Goal: Navigation & Orientation: Find specific page/section

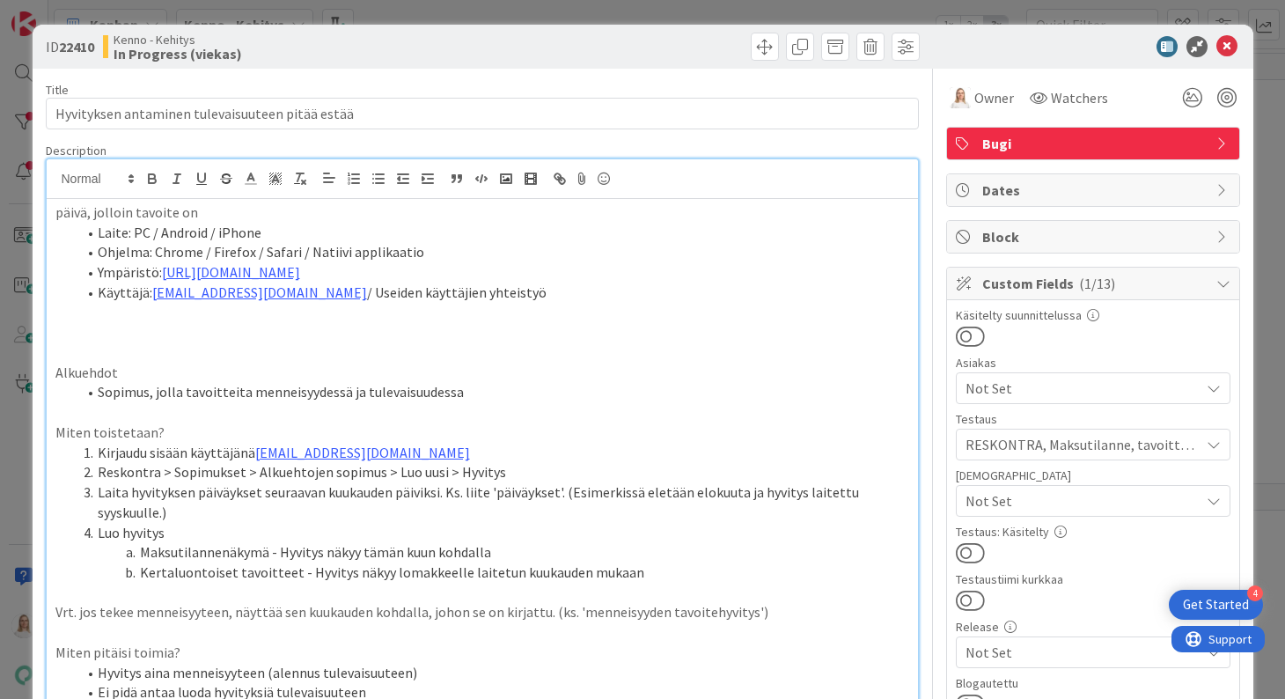
scroll to position [471, 0]
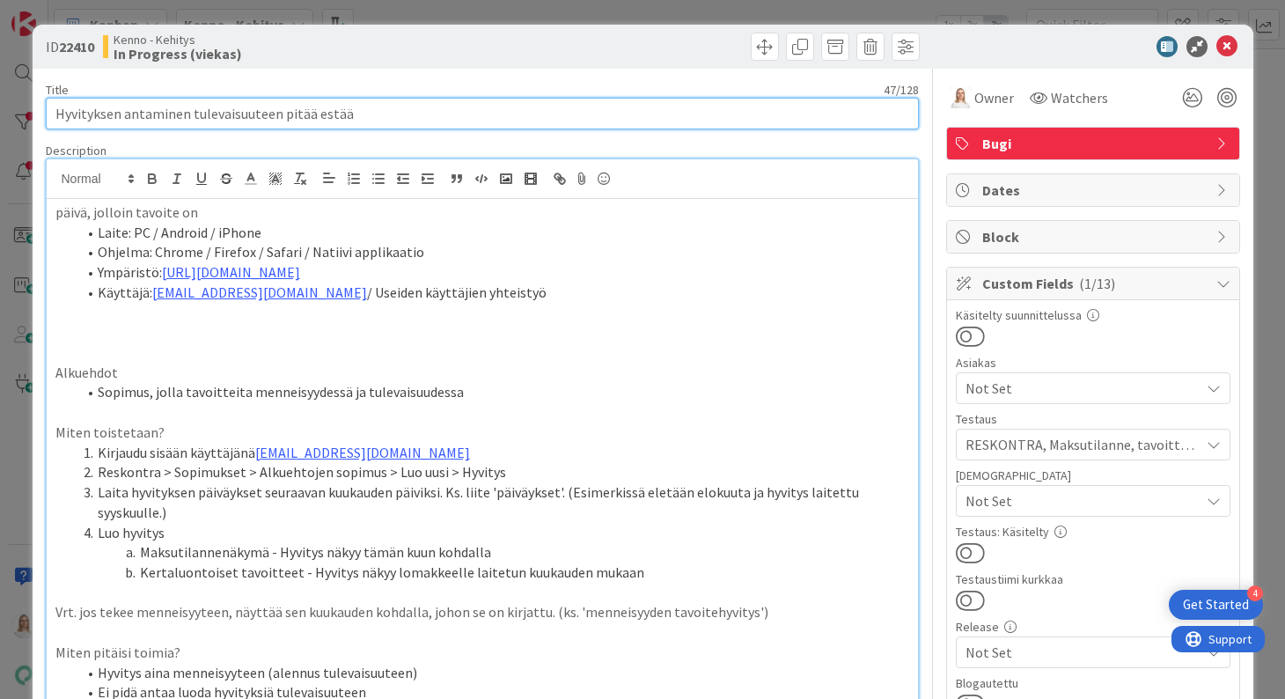
drag, startPoint x: 57, startPoint y: 114, endPoint x: 374, endPoint y: 114, distance: 316.8
click at [374, 114] on input "Hyvityksen antaminen tulevaisuuteen pitää estää" at bounding box center [482, 114] width 873 height 32
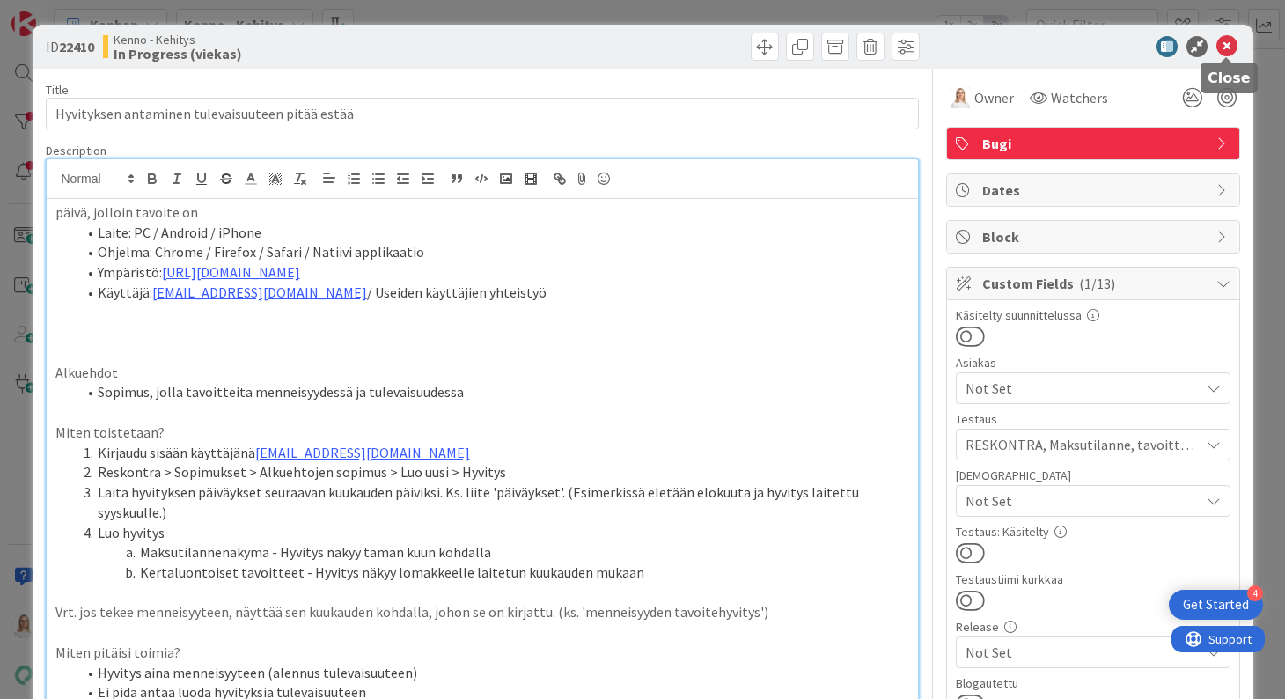
click at [1227, 47] on icon at bounding box center [1226, 46] width 21 height 21
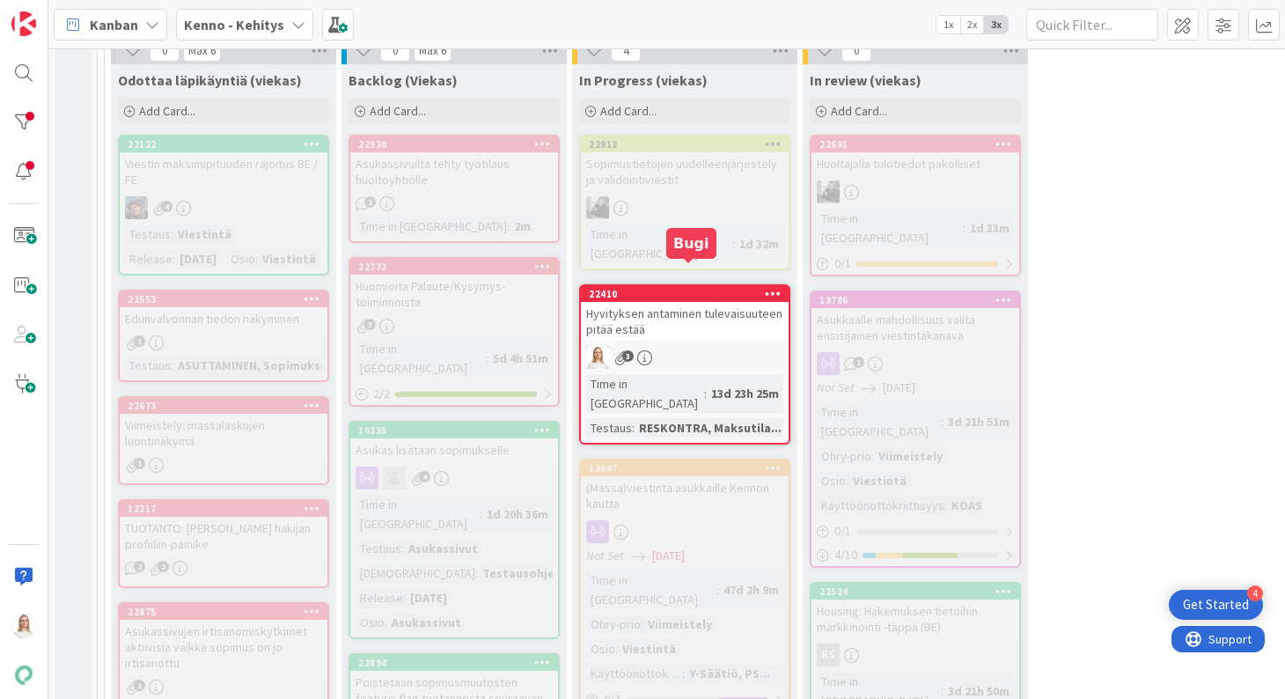
scroll to position [503, 0]
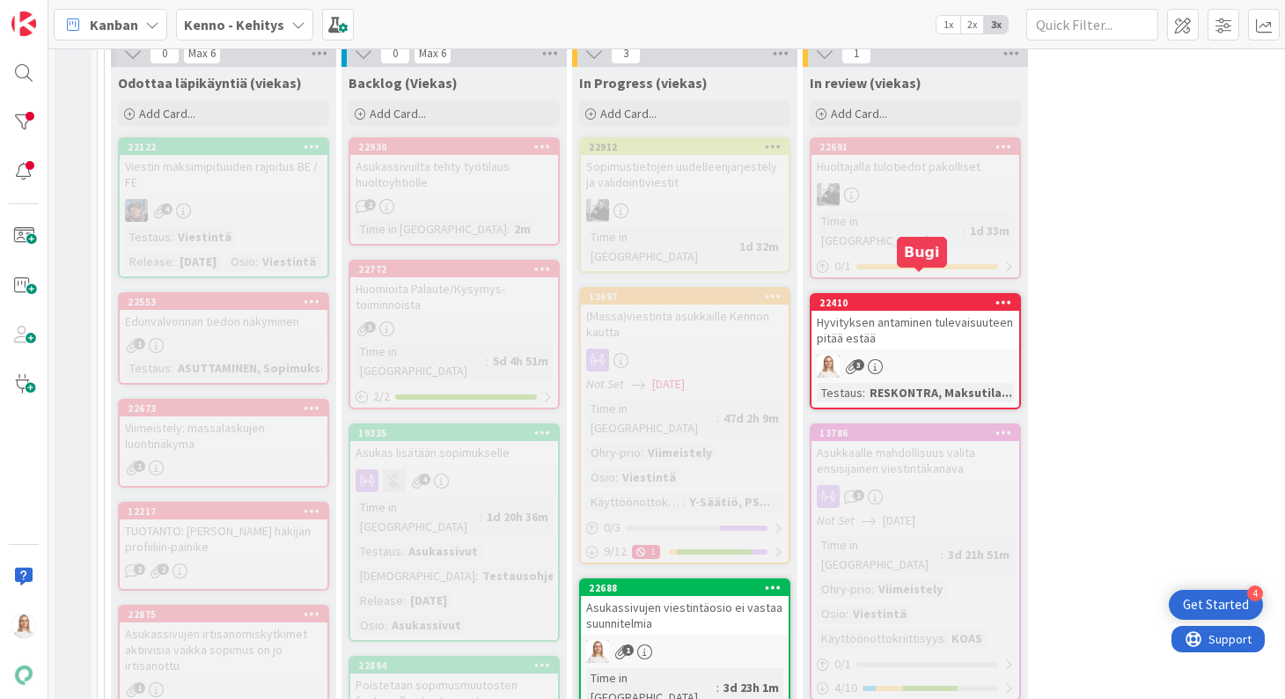
click at [911, 297] on div "22410" at bounding box center [919, 303] width 200 height 12
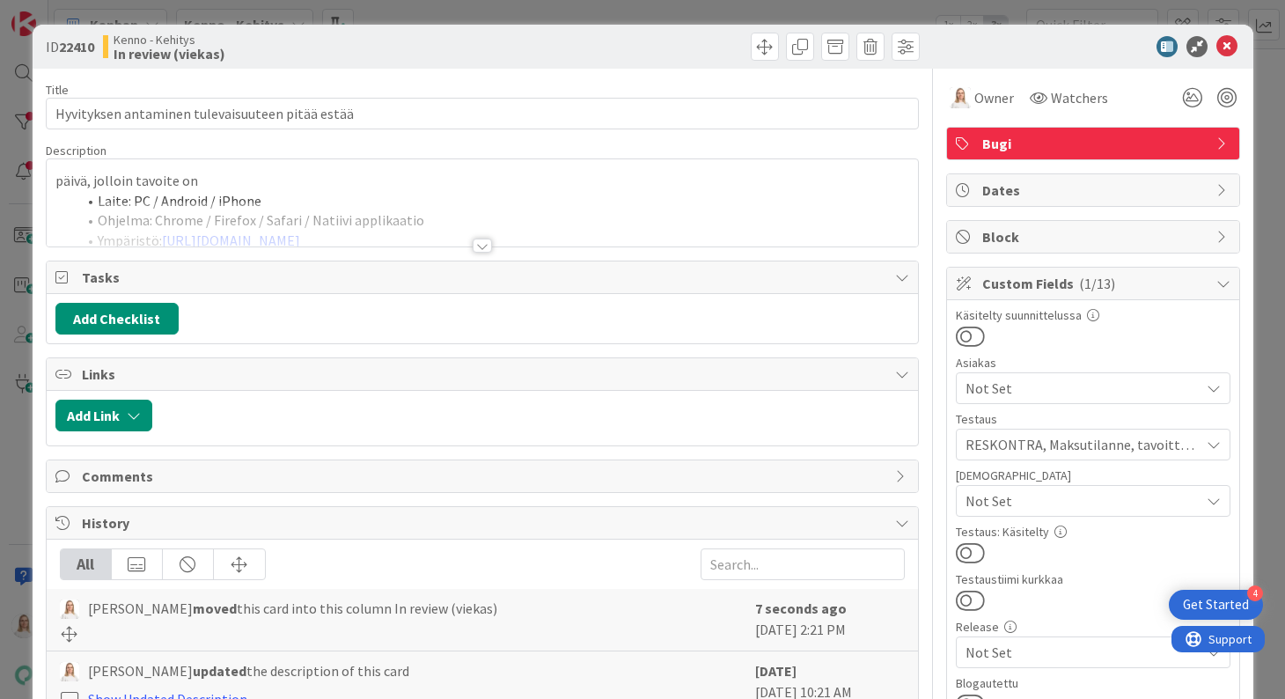
click at [482, 238] on div at bounding box center [482, 245] width 19 height 14
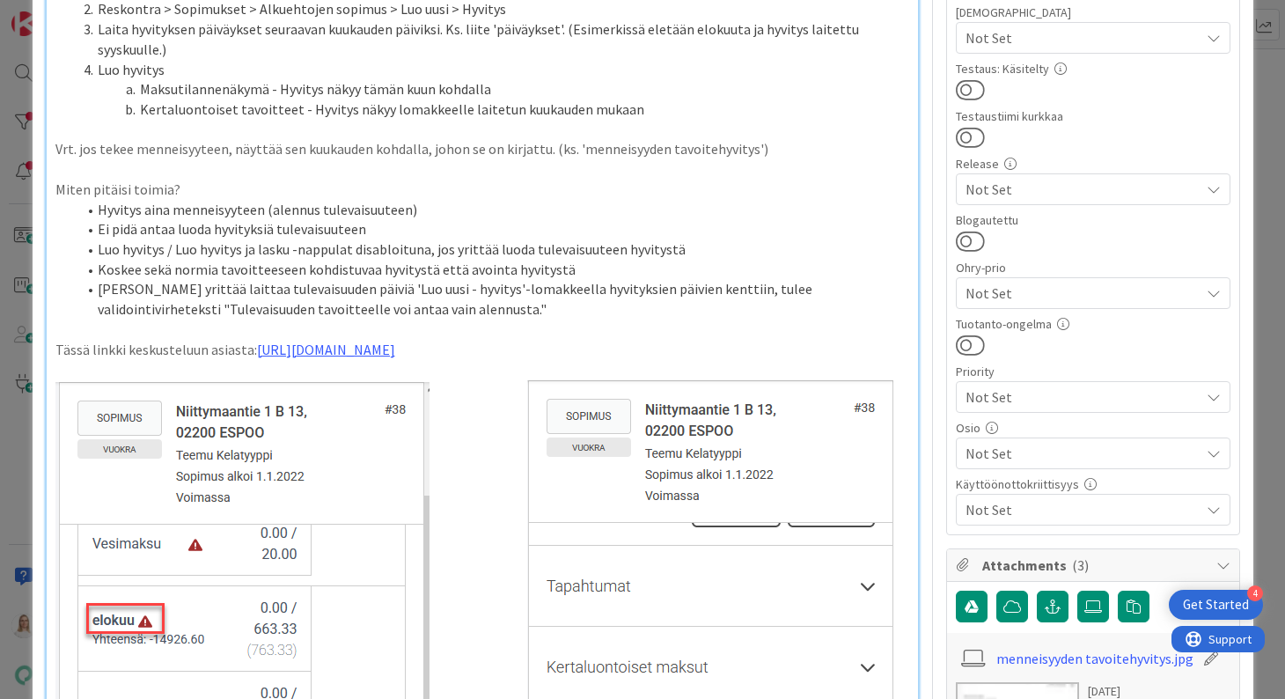
scroll to position [412, 0]
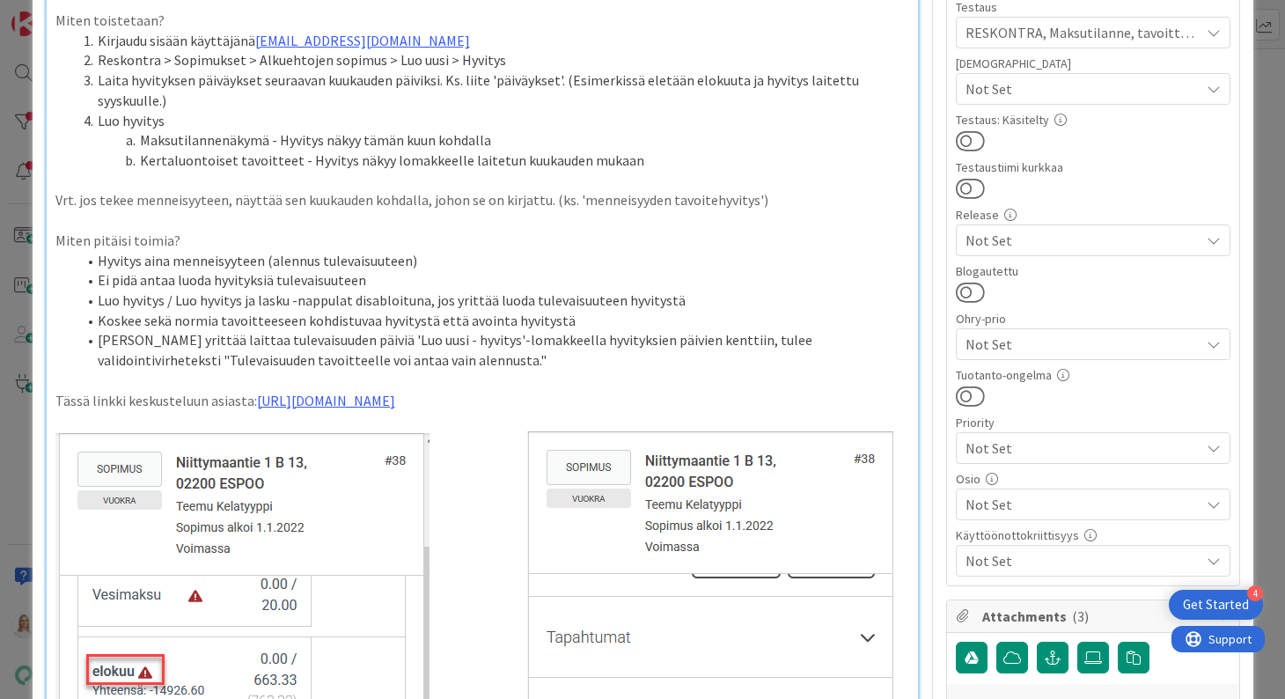
click at [690, 391] on p "Tässä linkki keskusteluun asiasta: [URL][DOMAIN_NAME]" at bounding box center [482, 401] width 854 height 20
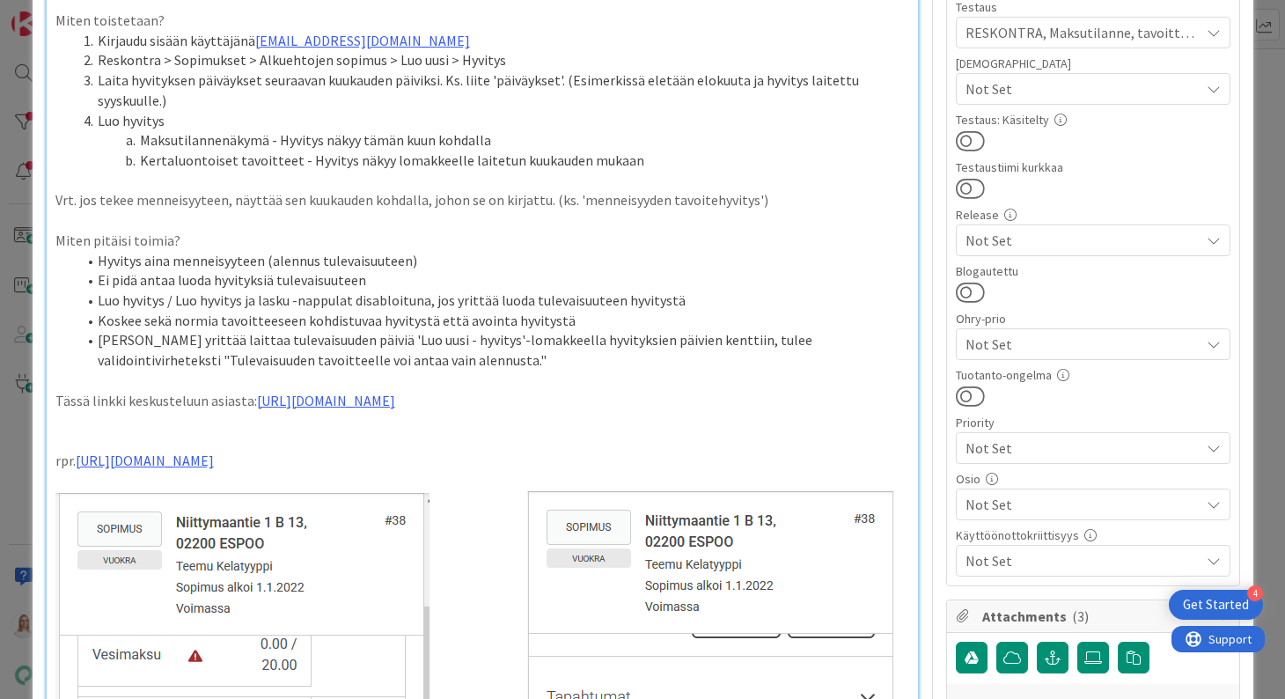
click at [756, 190] on p "Vrt. jos tekee menneisyyteen, näyttää sen kuukauden kohdalla, johon se on kirja…" at bounding box center [482, 200] width 854 height 20
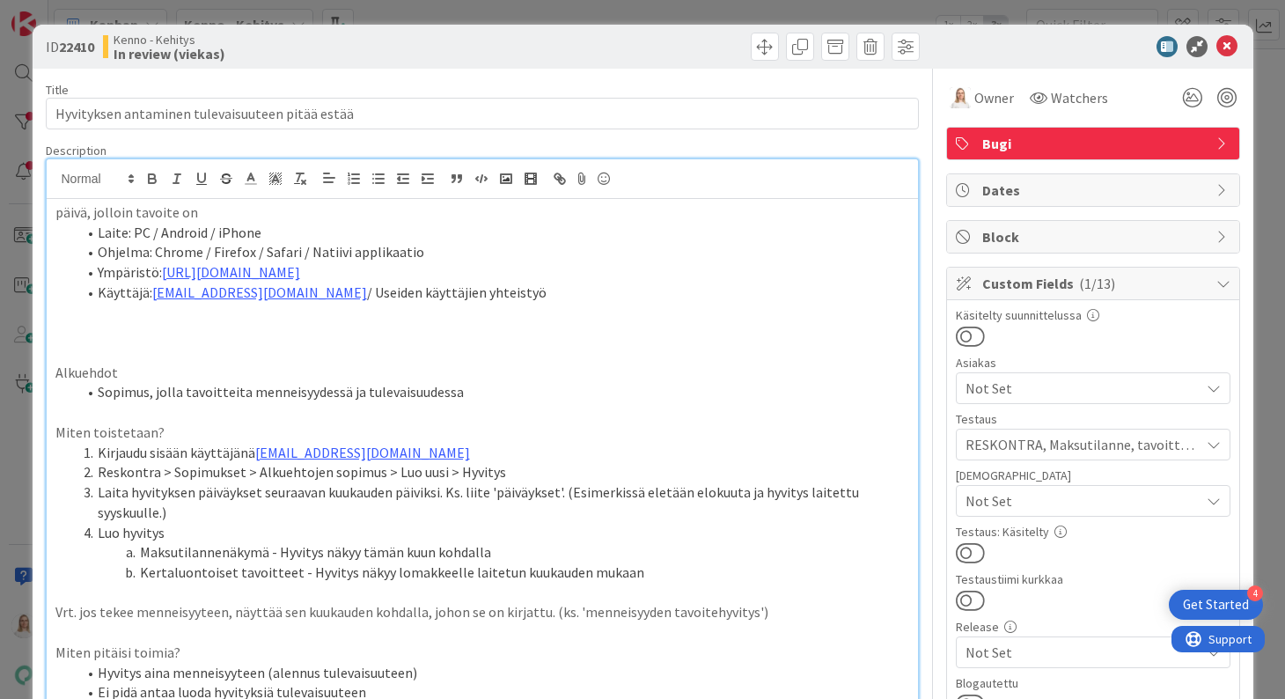
scroll to position [0, 0]
click at [1227, 38] on icon at bounding box center [1226, 46] width 21 height 21
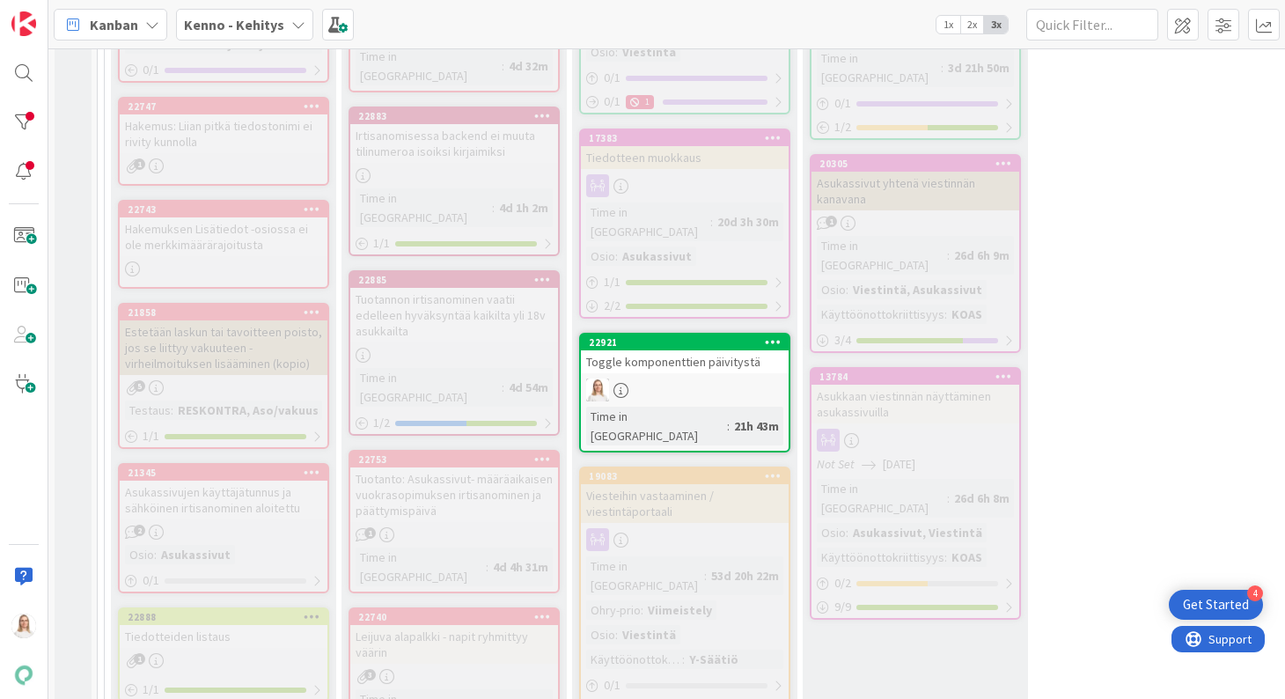
scroll to position [1434, 0]
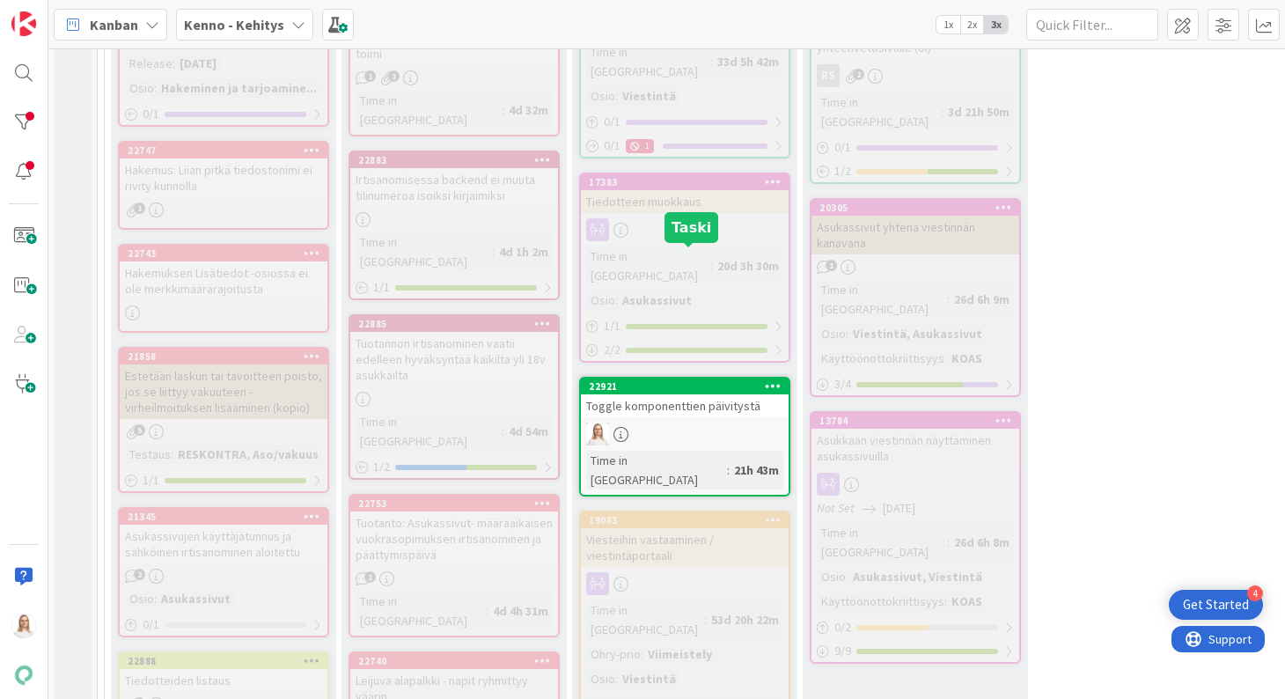
click at [672, 380] on div "22921" at bounding box center [689, 386] width 200 height 12
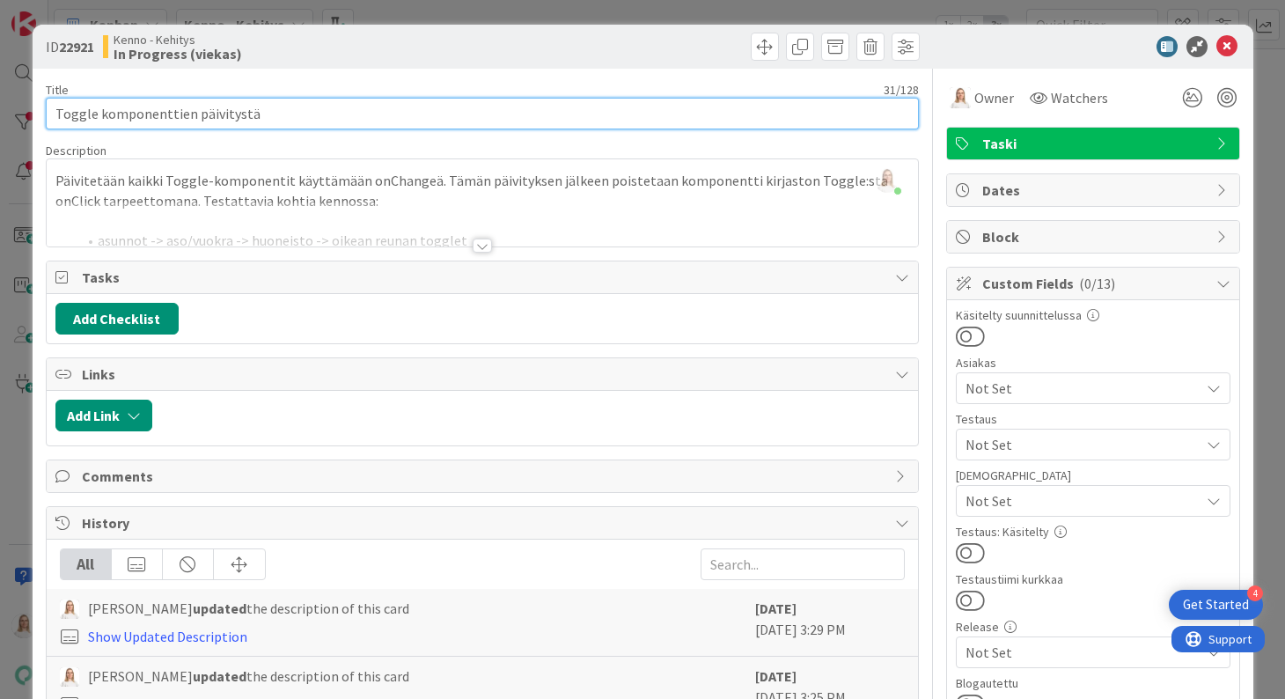
drag, startPoint x: 55, startPoint y: 113, endPoint x: 268, endPoint y: 114, distance: 213.8
click at [268, 114] on input "Toggle komponenttien päivitystä" at bounding box center [482, 114] width 873 height 32
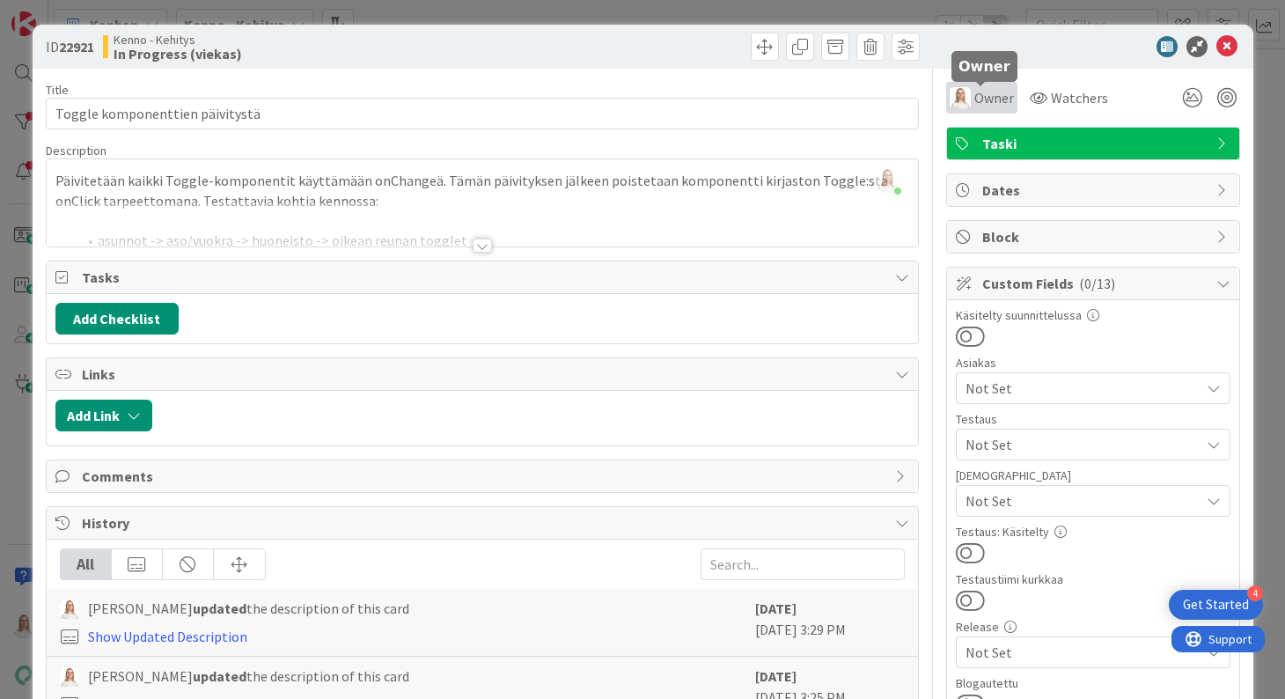
click at [991, 97] on span "Owner" at bounding box center [994, 97] width 40 height 21
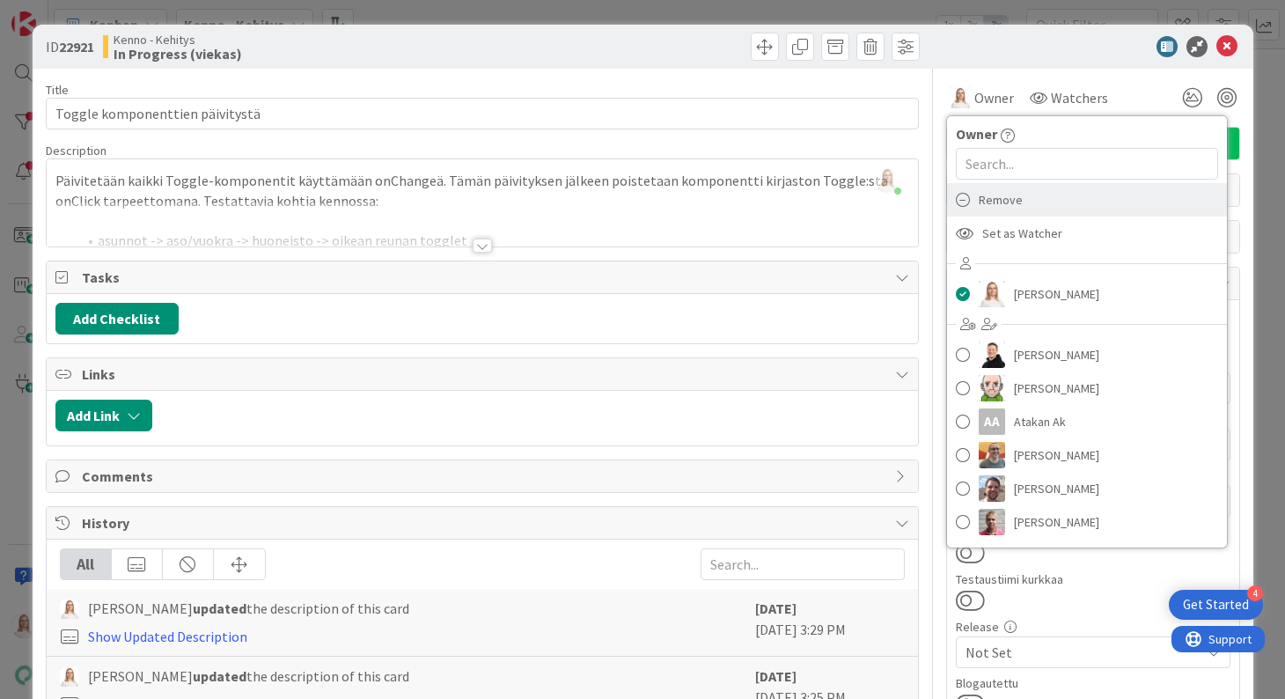
click at [998, 197] on span "Remove" at bounding box center [1000, 200] width 44 height 26
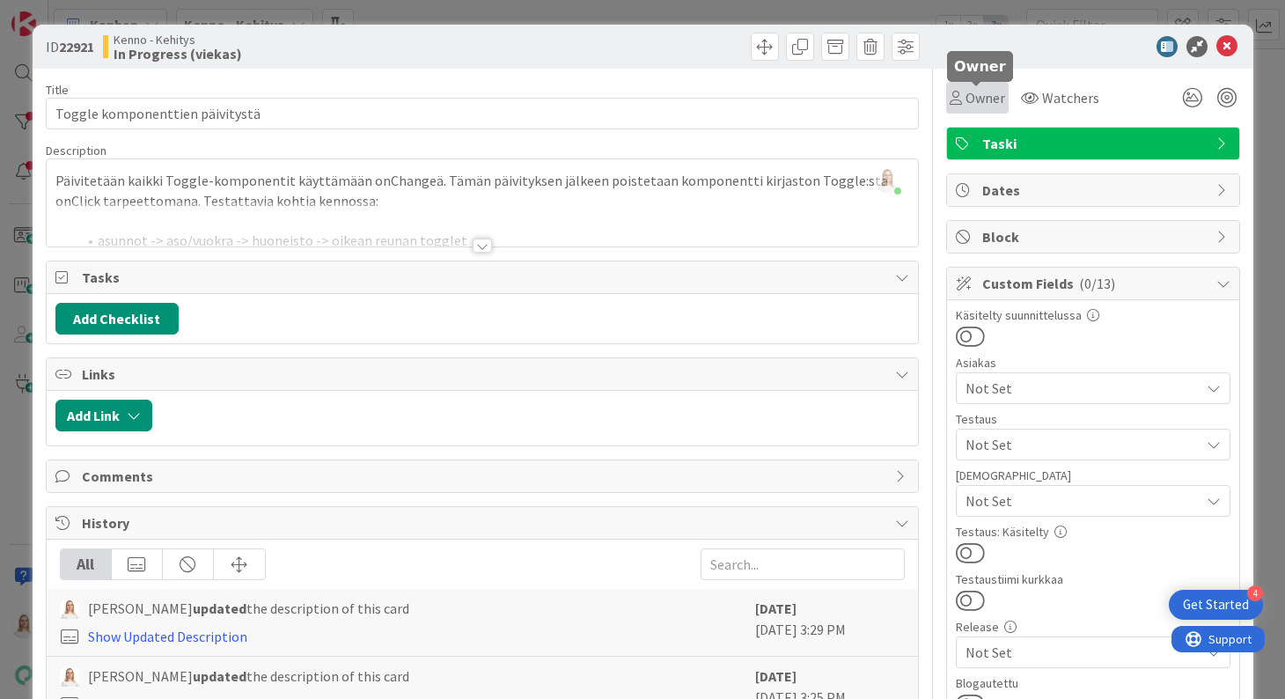
click at [981, 102] on span "Owner" at bounding box center [985, 97] width 40 height 21
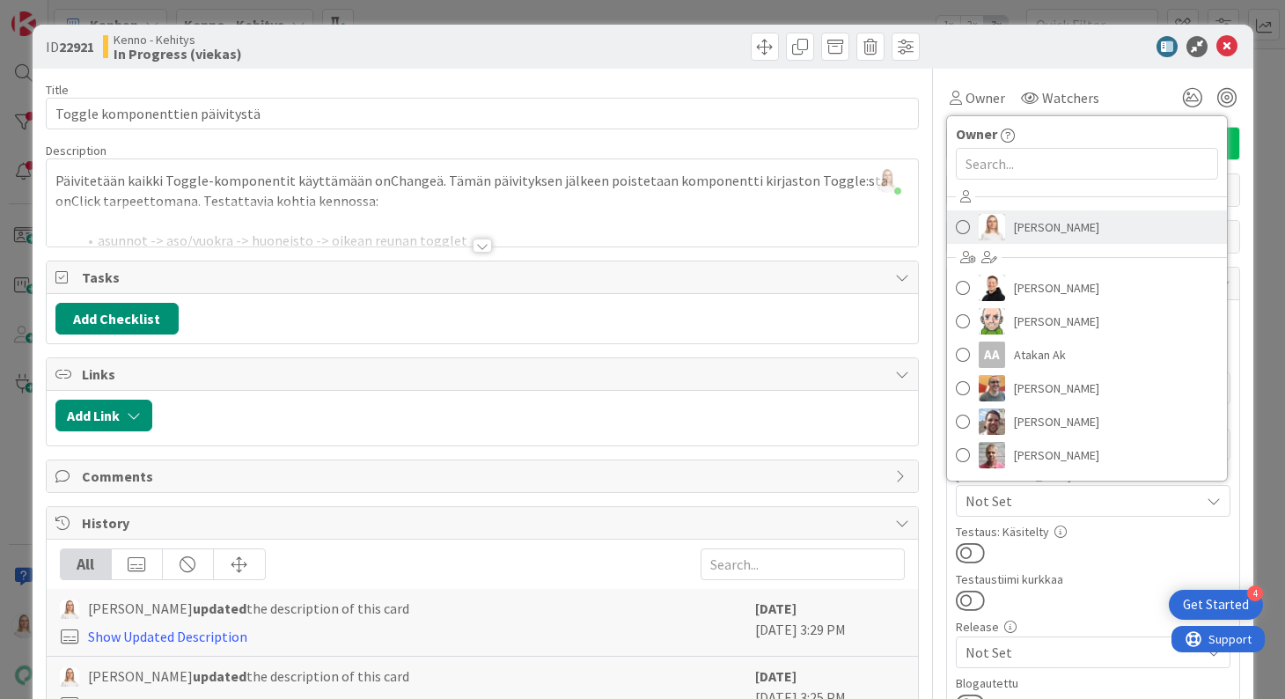
click at [1028, 214] on span "[PERSON_NAME]" at bounding box center [1056, 227] width 85 height 26
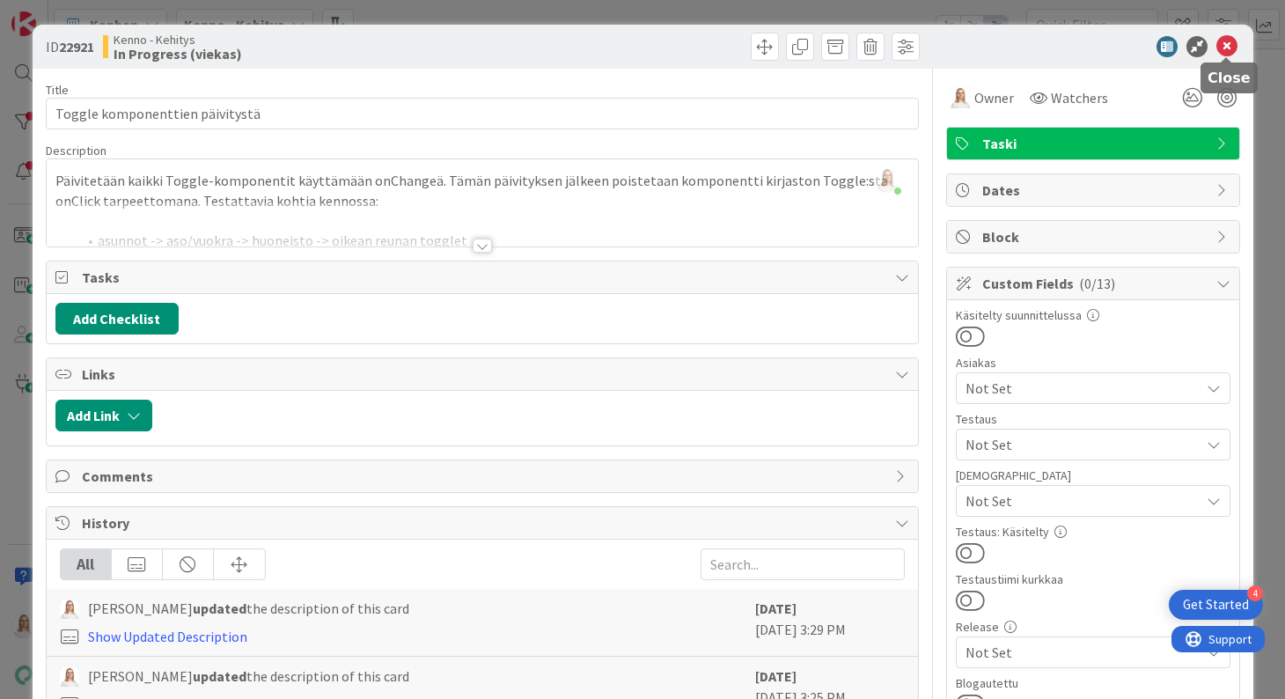
click at [1227, 43] on icon at bounding box center [1226, 46] width 21 height 21
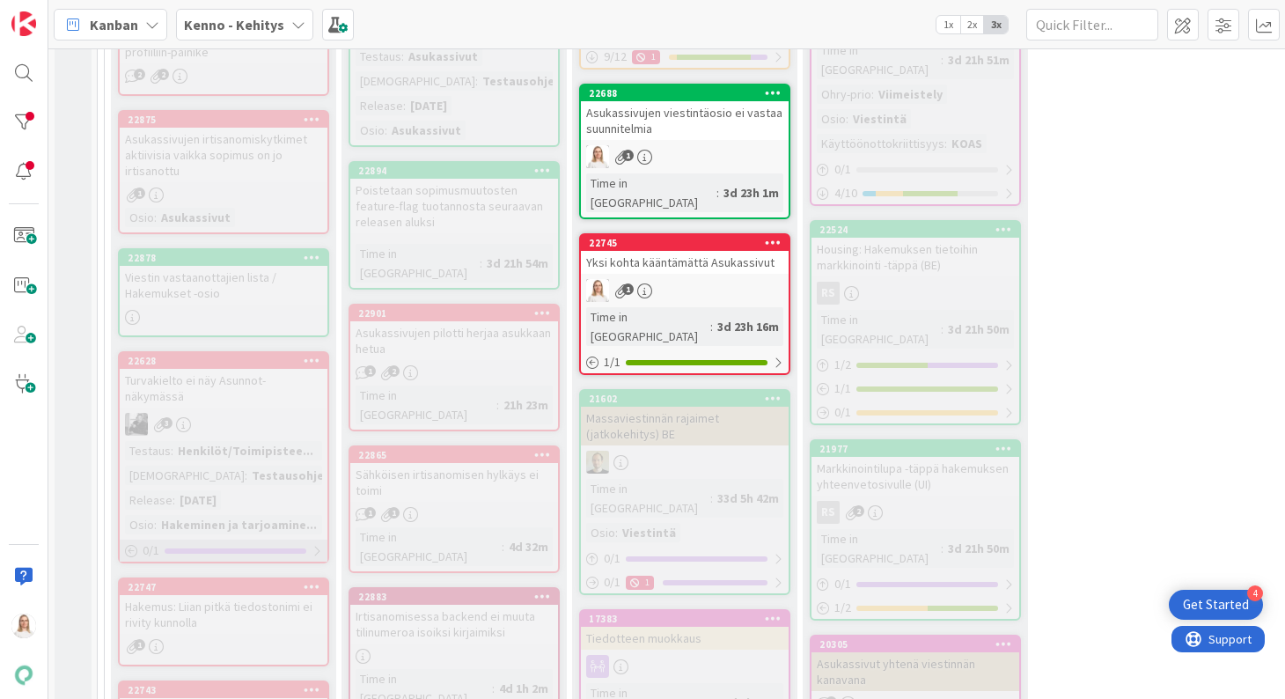
scroll to position [931, 0]
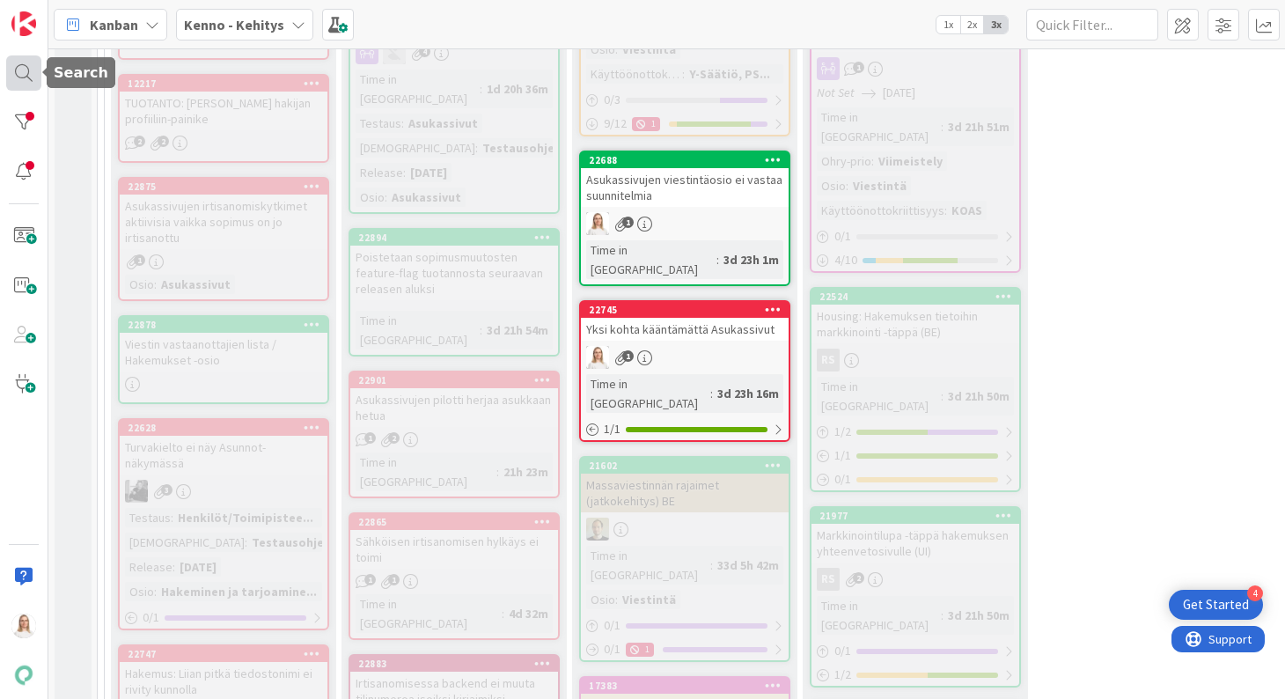
click at [13, 76] on div at bounding box center [23, 72] width 35 height 35
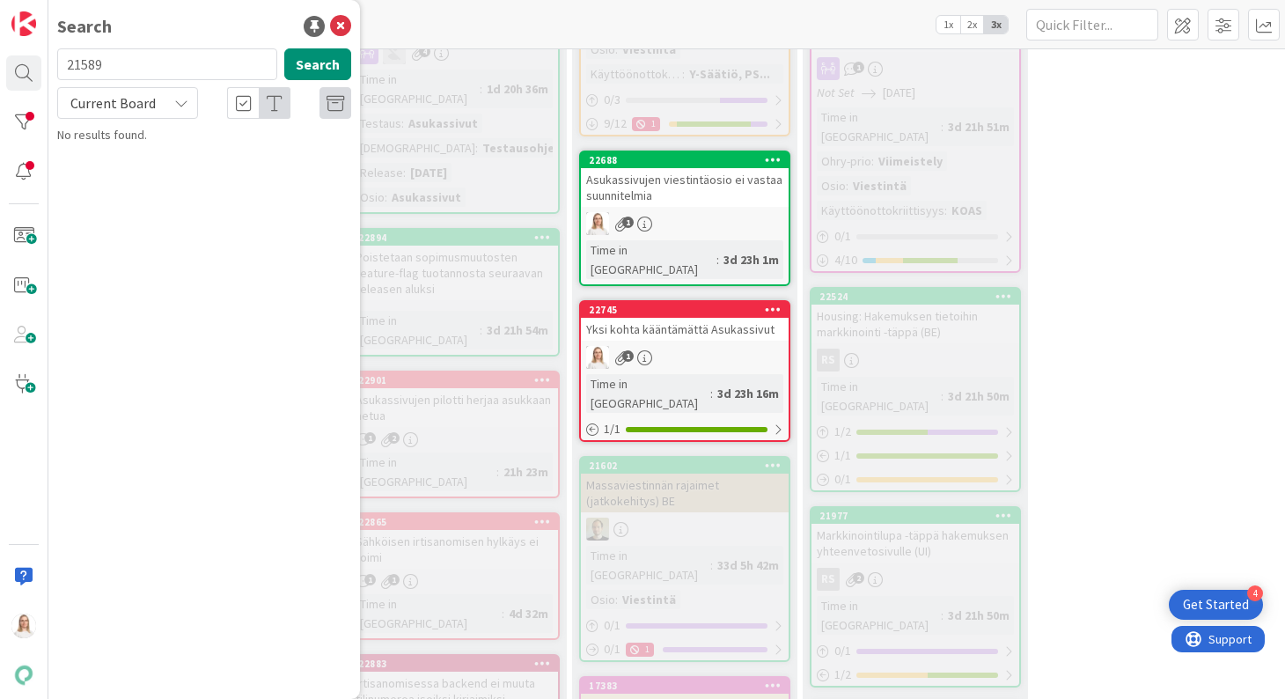
type input "21589"
click at [108, 101] on span "Current Board" at bounding box center [112, 103] width 85 height 18
click at [93, 184] on span "All Boards" at bounding box center [158, 176] width 183 height 26
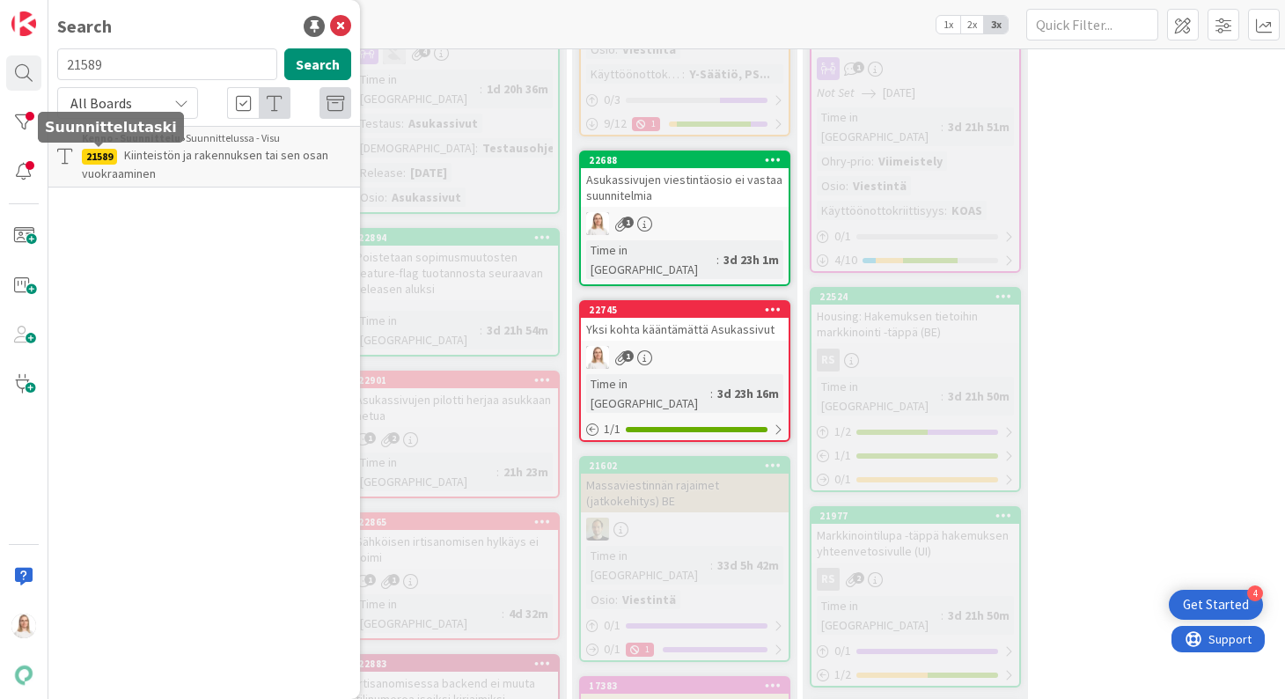
click at [118, 155] on p "Kiinteistön ja rakennuksen tai sen osan vuokraaminen" at bounding box center [216, 164] width 269 height 37
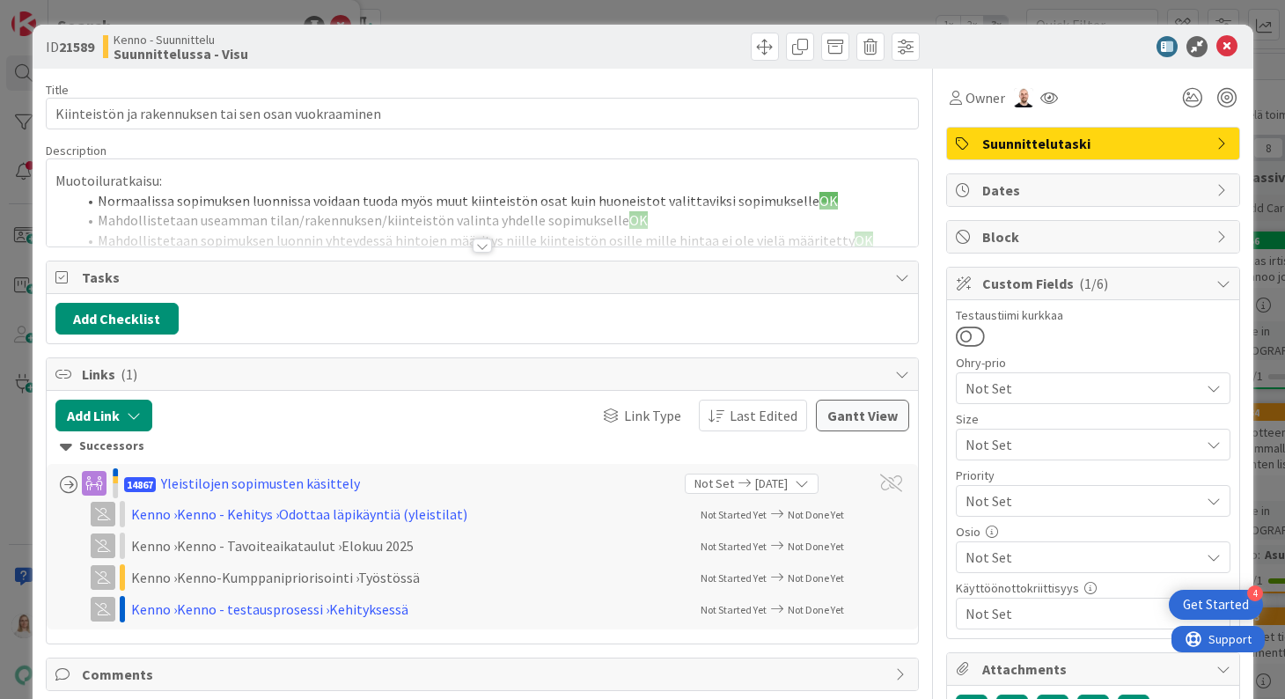
click at [475, 240] on div at bounding box center [482, 245] width 19 height 14
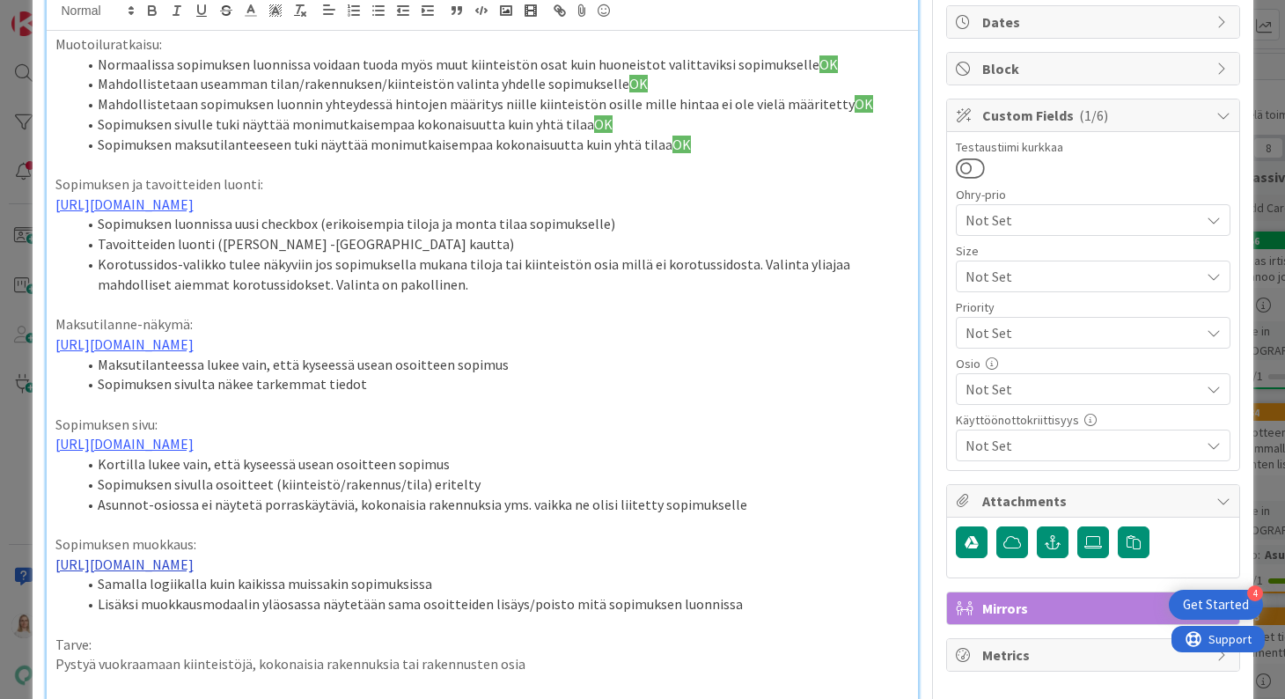
scroll to position [217, 0]
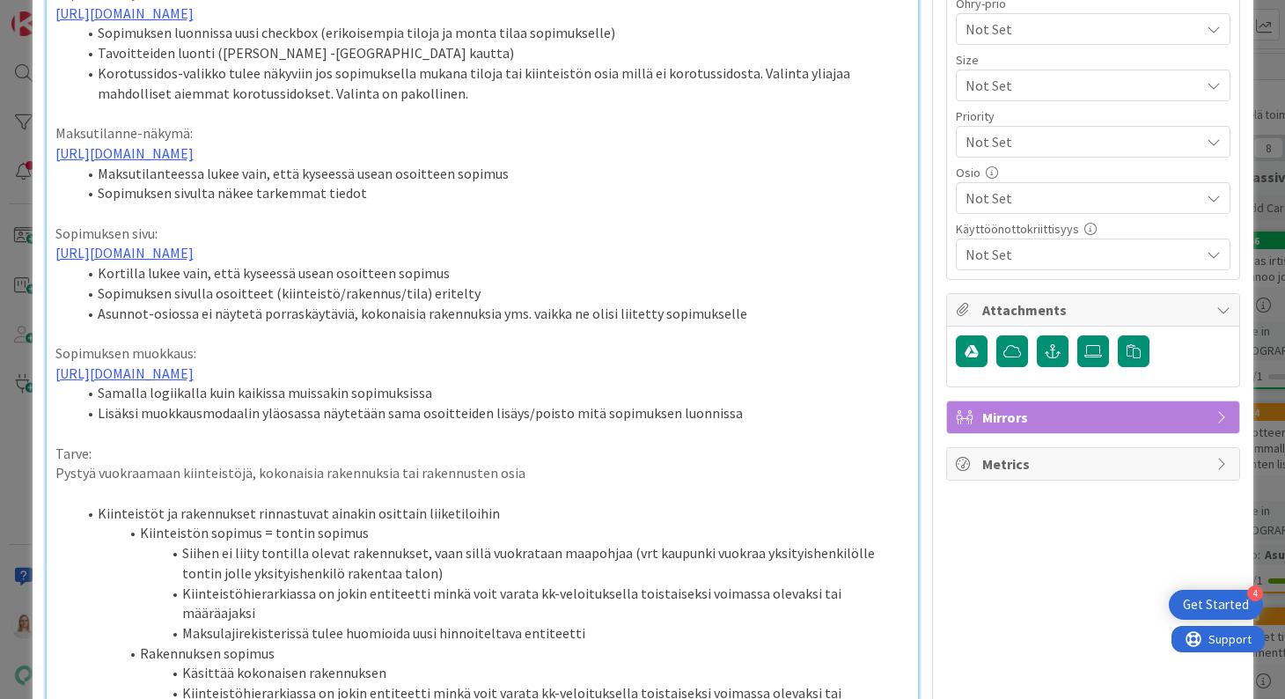
scroll to position [465, 0]
